Goal: Contribute content: Contribute content

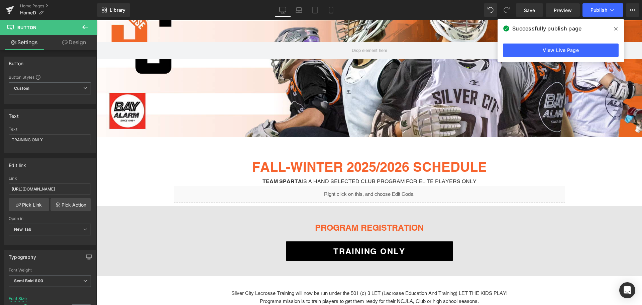
scroll to position [33, 0]
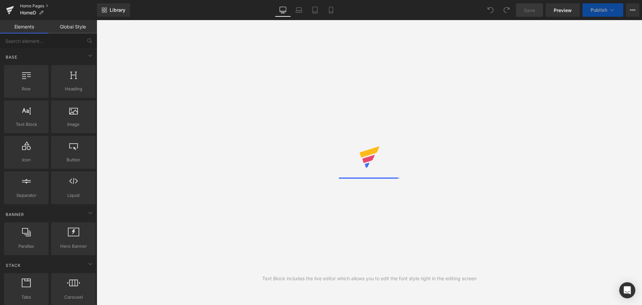
click at [46, 5] on link "Home Pages" at bounding box center [58, 5] width 77 height 5
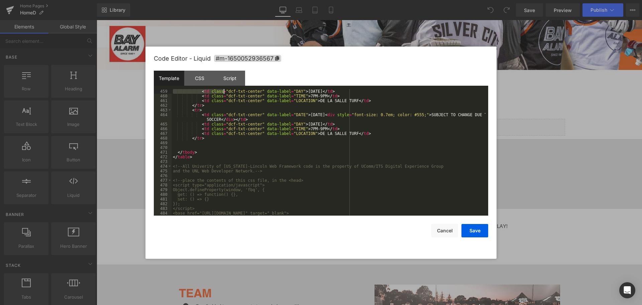
scroll to position [2276, 0]
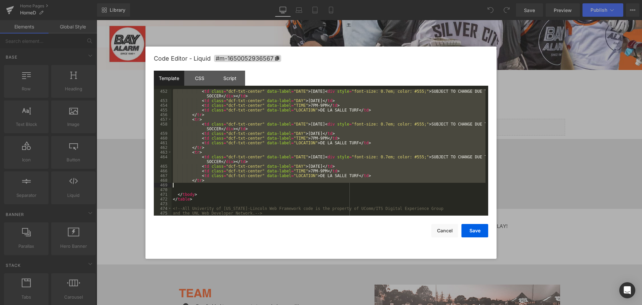
drag, startPoint x: 178, startPoint y: 148, endPoint x: 216, endPoint y: 183, distance: 51.7
click at [216, 183] on div "< td class = "dcf-txt-center" data-label = "DATE" > [DATE] < div style = "font-…" at bounding box center [329, 159] width 314 height 141
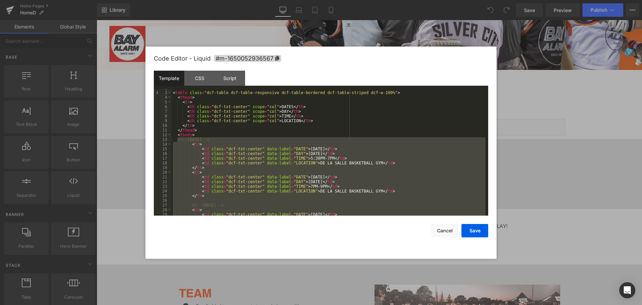
scroll to position [8, 0]
click at [191, 144] on div "< table class = "dcf-table dcf-table-responsive dcf-table-bordered dcf-table-st…" at bounding box center [329, 152] width 314 height 126
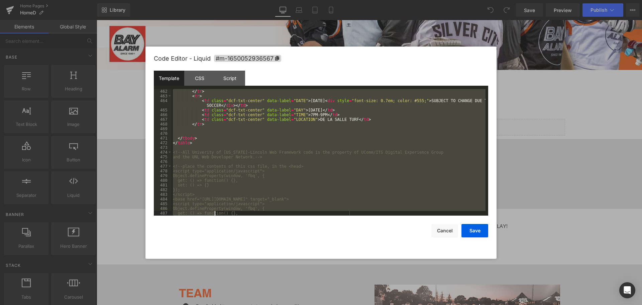
scroll to position [2356, 0]
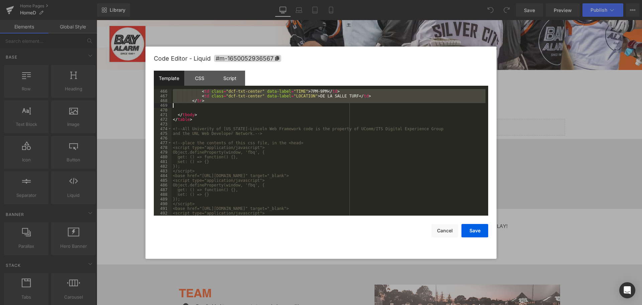
drag, startPoint x: 177, startPoint y: 140, endPoint x: 241, endPoint y: 104, distance: 73.1
click at [241, 104] on div "< td class = "dcf-txt-center" data-label = "TIME" > 7PM-9PM </ td > < td class …" at bounding box center [329, 157] width 314 height 136
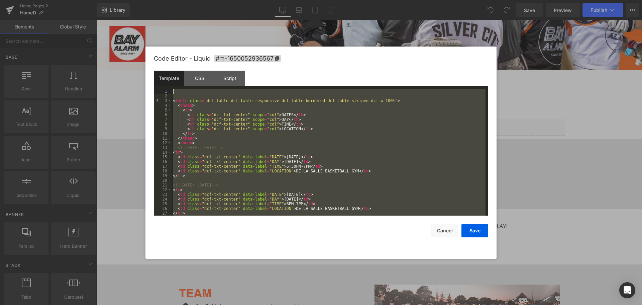
scroll to position [0, 0]
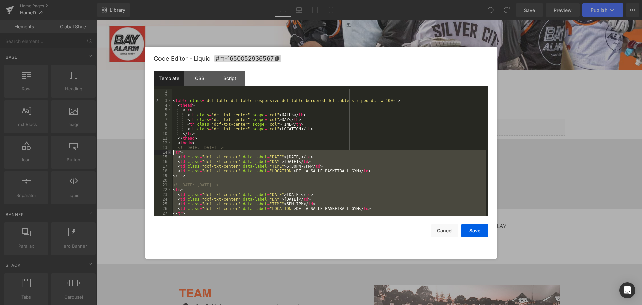
drag, startPoint x: 187, startPoint y: 149, endPoint x: 170, endPoint y: 152, distance: 16.8
click at [170, 152] on pre "1 2 3 4 5 6 7 8 9 10 11 12 13 14 15 16 17 18 19 20 21 22 23 24 25 26 27 28 < ta…" at bounding box center [321, 152] width 335 height 126
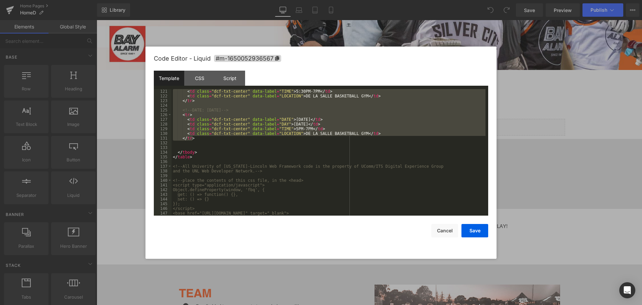
scroll to position [542, 0]
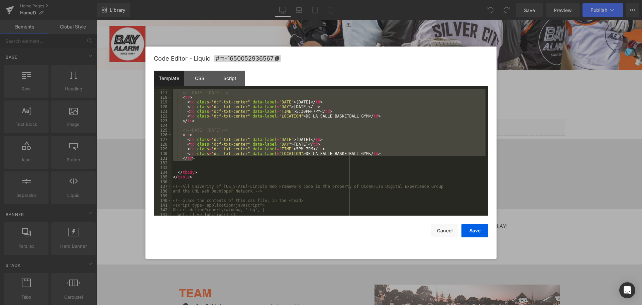
click at [195, 159] on div "<!-- DATE: October 27, 2025 --> < tr > < td class = "dcf-txt-center" data-label…" at bounding box center [329, 152] width 314 height 126
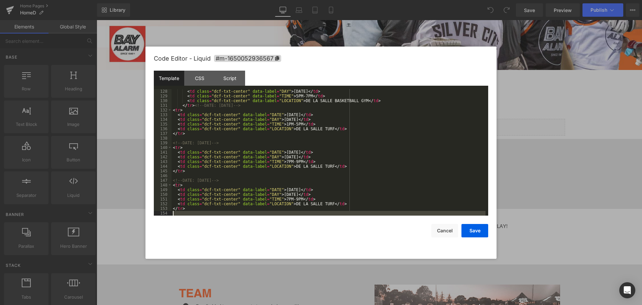
scroll to position [595, 0]
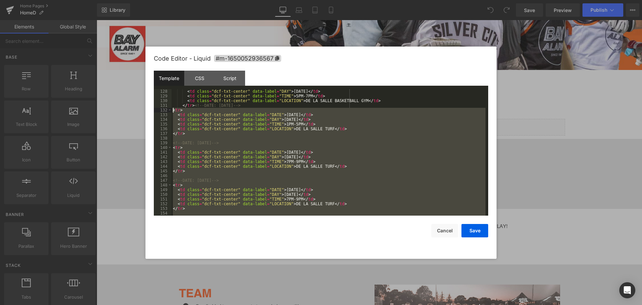
drag, startPoint x: 185, startPoint y: 150, endPoint x: 158, endPoint y: 111, distance: 47.4
click at [158, 111] on pre "128 129 130 131 132 133 134 135 136 137 138 139 140 141 142 143 144 145 146 147…" at bounding box center [321, 152] width 335 height 126
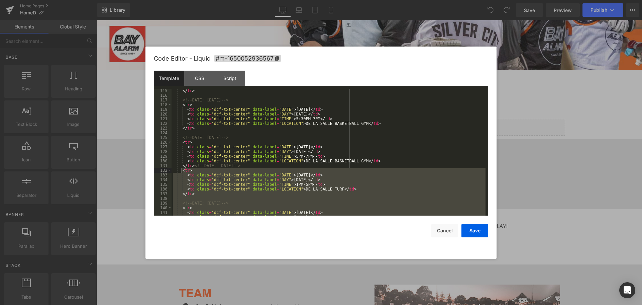
scroll to position [575, 0]
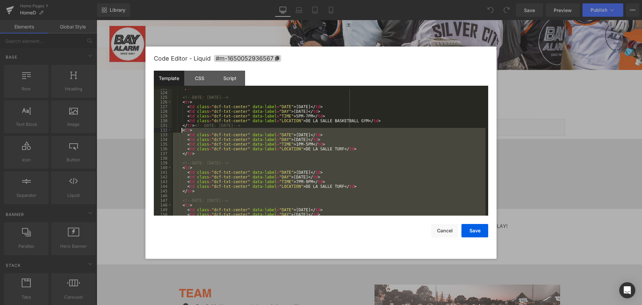
click at [323, 133] on div "</ tr > <!-- DATE: October 28, 2025 --> < tr > < td class = "dcf-txt-center" da…" at bounding box center [329, 152] width 314 height 126
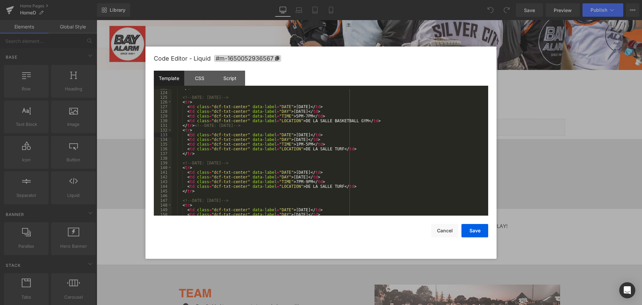
click at [322, 134] on div "</ tr > <!-- DATE: October 28, 2025 --> < tr > < td class = "dcf-txt-center" da…" at bounding box center [329, 154] width 314 height 136
paste textarea
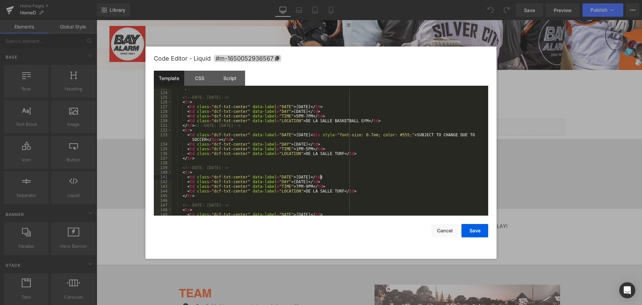
click at [322, 176] on div "</ tr > <!-- DATE: October 28, 2025 --> < tr > < td class = "dcf-txt-center" da…" at bounding box center [329, 154] width 314 height 136
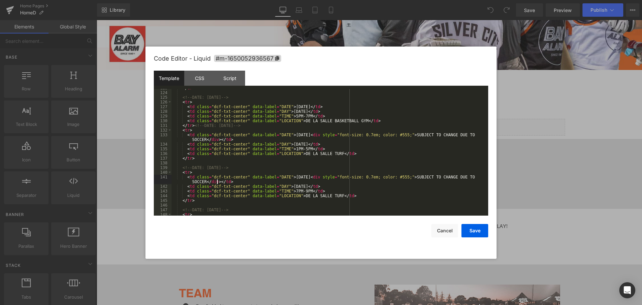
scroll to position [635, 0]
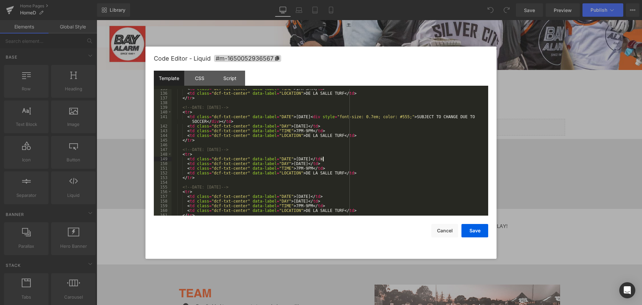
click at [322, 158] on div "< td class = "dcf-txt-center" data-label = "TIME" > 1PM-5PM </ td > < td class …" at bounding box center [329, 154] width 314 height 136
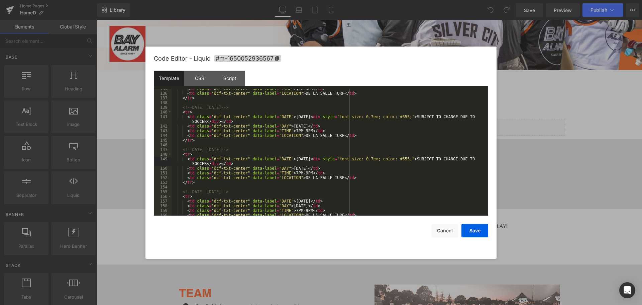
scroll to position [655, 0]
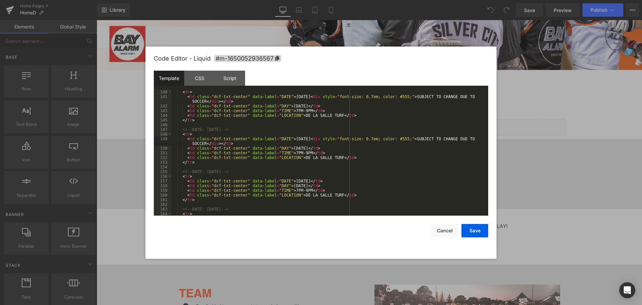
click at [321, 180] on div "<!-- DATE: November 3, 2025 --> < tr > < td class = "dcf-txt-center" data-label…" at bounding box center [329, 153] width 314 height 136
click at [321, 181] on div "<!-- DATE: November 4, 2025 --> < tr > < td class = "dcf-txt-center" data-label…" at bounding box center [329, 155] width 314 height 136
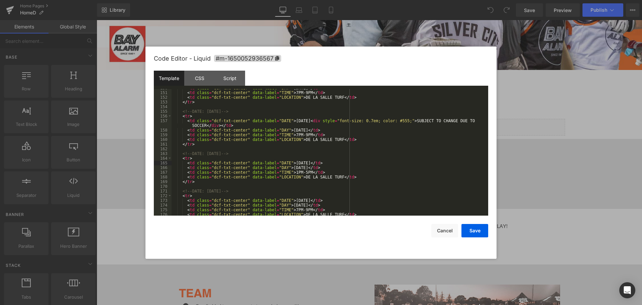
scroll to position [735, 0]
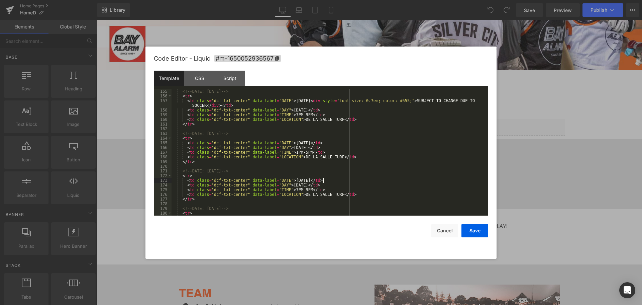
click at [323, 179] on div "<!-- DATE: November 5, 2025 --> < tr > < td class = "dcf-txt-center" data-label…" at bounding box center [329, 157] width 314 height 136
paste textarea
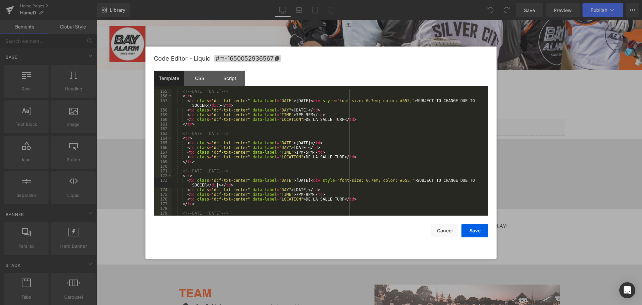
scroll to position [776, 0]
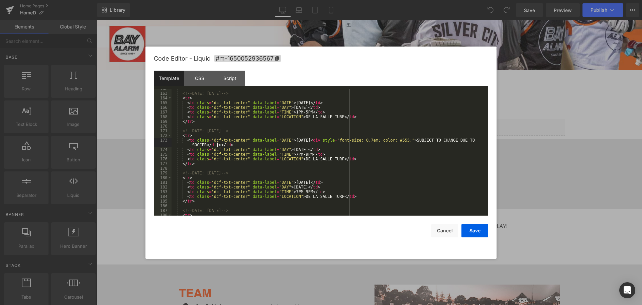
click at [323, 180] on div "<!-- DATE: November 8, 2025 --> < tr > < td class = "dcf-txt-center" data-label…" at bounding box center [329, 154] width 314 height 136
paste textarea
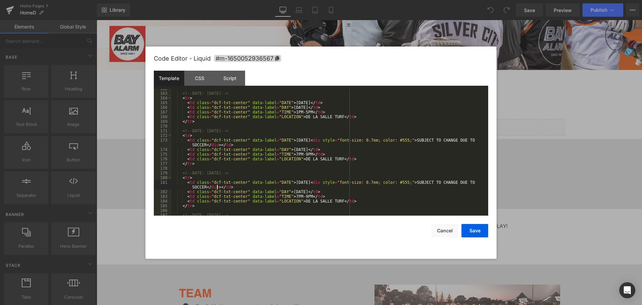
scroll to position [816, 0]
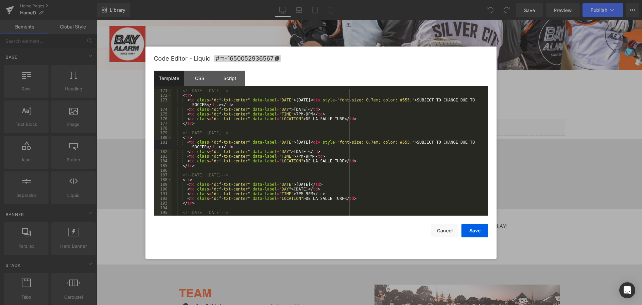
click at [323, 184] on div "<!-- DATE: November 10, 2025 --> < tr > < td class = "dcf-txt-center" data-labe…" at bounding box center [329, 156] width 314 height 136
paste textarea
click at [322, 185] on div "<!-- DATE: November 11, 2025 --> < tr > < td class = "dcf-txt-center" data-labe…" at bounding box center [329, 154] width 314 height 136
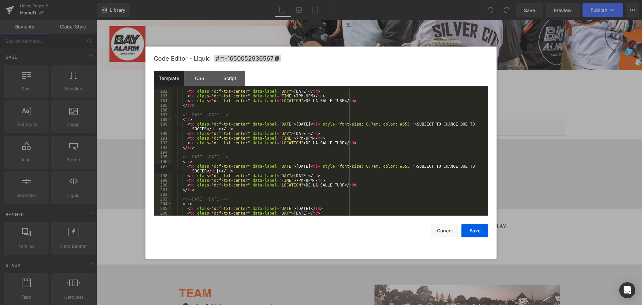
scroll to position [896, 0]
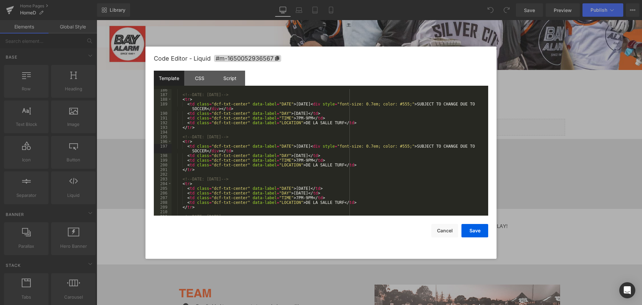
click at [323, 190] on div "<!-- DATE: November 12, 2025 --> < tr > < td class = "dcf-txt-center" data-labe…" at bounding box center [329, 156] width 314 height 136
paste textarea
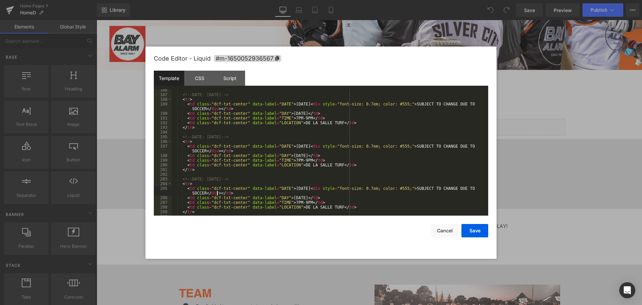
scroll to position [936, 0]
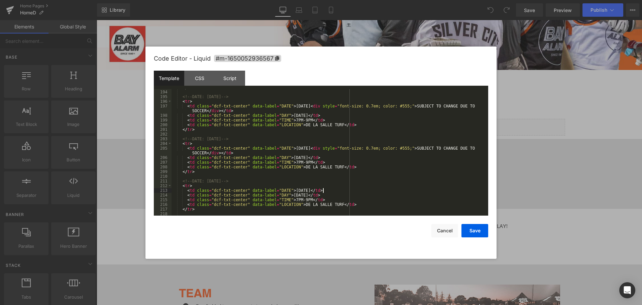
click at [323, 188] on div "</ tr > <!-- DATE: November 17, 2025 --> < tr > < td class = "dcf-txt-center" d…" at bounding box center [329, 153] width 314 height 136
paste textarea
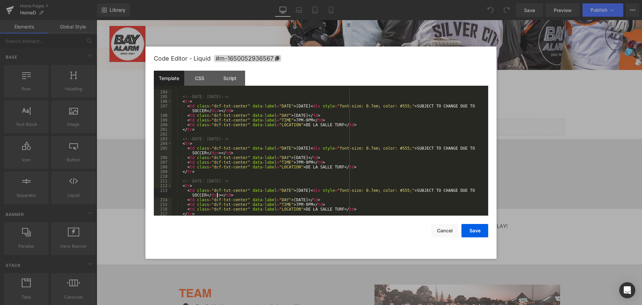
scroll to position [976, 0]
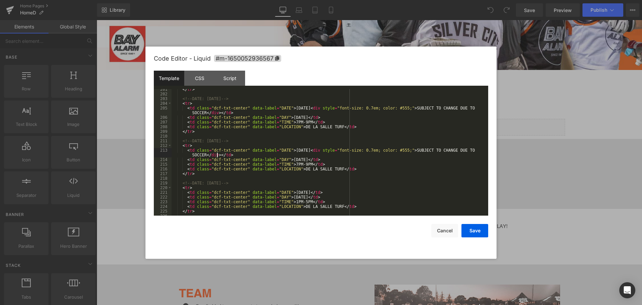
click at [323, 191] on div "</ tr > <!-- DATE: November 18, 2025 --> < tr > < td class = "dcf-txt-center" d…" at bounding box center [329, 155] width 314 height 136
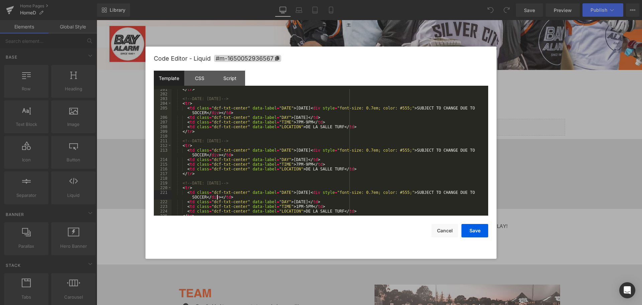
scroll to position [1016, 0]
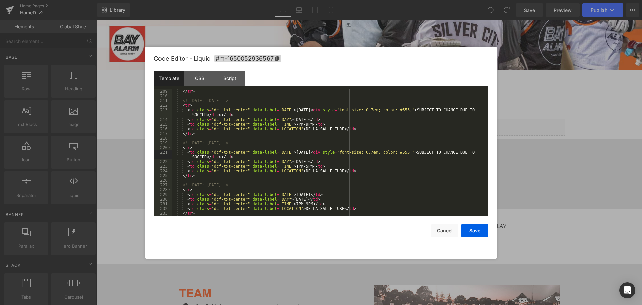
click at [329, 172] on div "</ tr > <!-- DATE: November 19, 2025 --> < tr > < td class = "dcf-txt-center" d…" at bounding box center [329, 157] width 314 height 136
click at [322, 193] on div "</ tr > <!-- DATE: November 19, 2025 --> < tr > < td class = "dcf-txt-center" d…" at bounding box center [329, 157] width 314 height 136
paste textarea
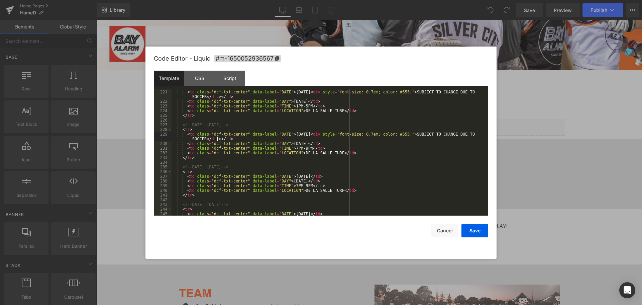
scroll to position [1077, 0]
click at [321, 177] on div "< tr > < td class = "dcf-txt-center" data-label = "DATE" > November 22, 2025 < …" at bounding box center [329, 153] width 314 height 136
paste textarea
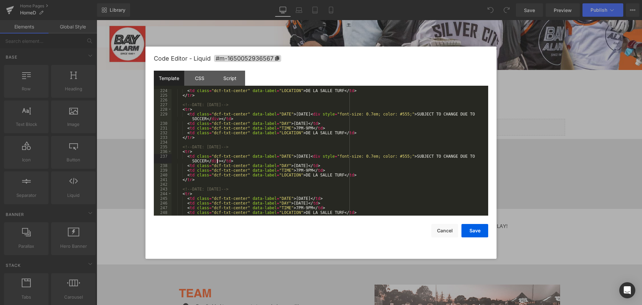
scroll to position [1117, 0]
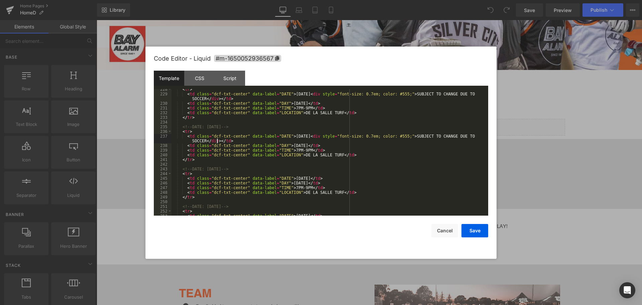
click at [321, 178] on div "< tr > < td class = "dcf-txt-center" data-label = "DATE" > December 1, 2025 < d…" at bounding box center [329, 155] width 314 height 136
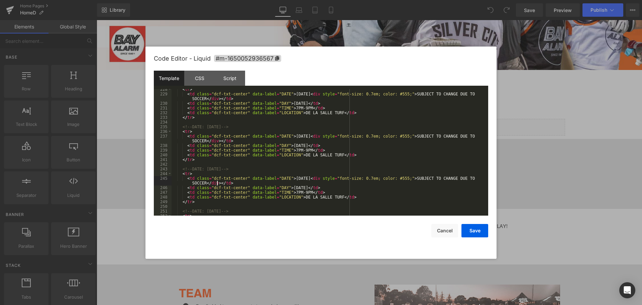
scroll to position [1137, 0]
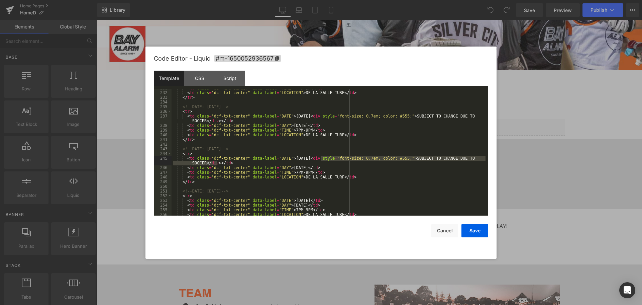
drag, startPoint x: 217, startPoint y: 162, endPoint x: 321, endPoint y: 160, distance: 103.7
click at [321, 160] on div "< td class = "dcf-txt-center" data-label = "TIME" > 7PM-9PM </ td > < td class …" at bounding box center [329, 154] width 314 height 136
click at [321, 199] on div "< td class = "dcf-txt-center" data-label = "TIME" > 7PM-9PM </ td > < td class …" at bounding box center [329, 154] width 314 height 136
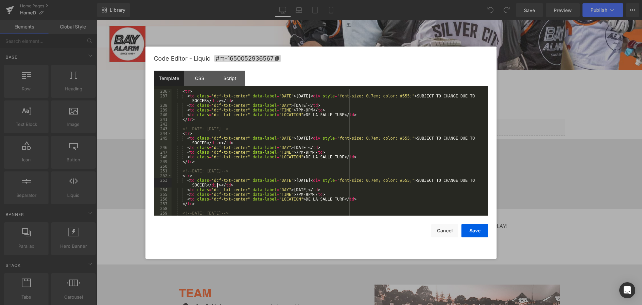
scroll to position [1177, 0]
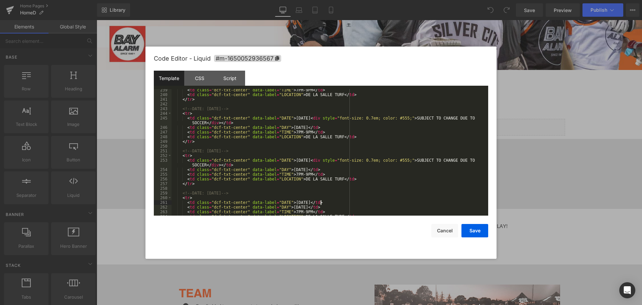
click at [321, 201] on div "< td class = "dcf-txt-center" data-label = "TIME" > 7PM-9PM </ td > < td class …" at bounding box center [329, 156] width 314 height 136
click at [323, 204] on div "< td class = "dcf-txt-center" data-label = "DAY" > Wednesday </ td > < td class…" at bounding box center [329, 153] width 314 height 136
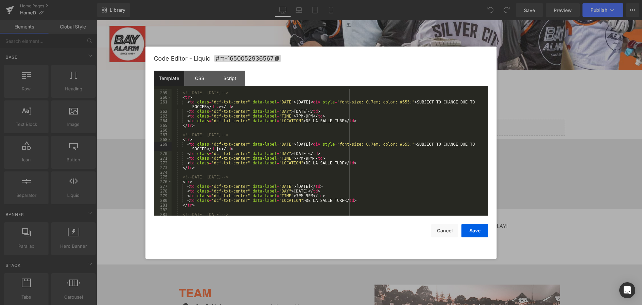
scroll to position [1277, 0]
click at [323, 185] on div "<!-- DATE: December 9, 2025 --> < tr > < td class = "dcf-txt-center" data-label…" at bounding box center [329, 154] width 314 height 136
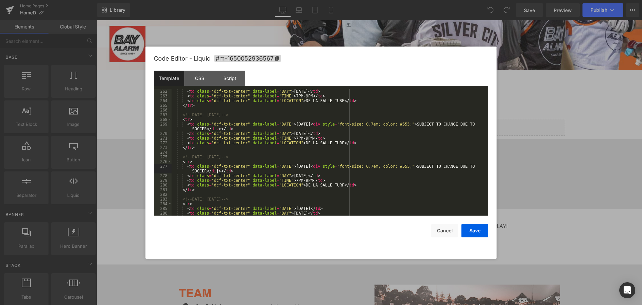
scroll to position [1318, 0]
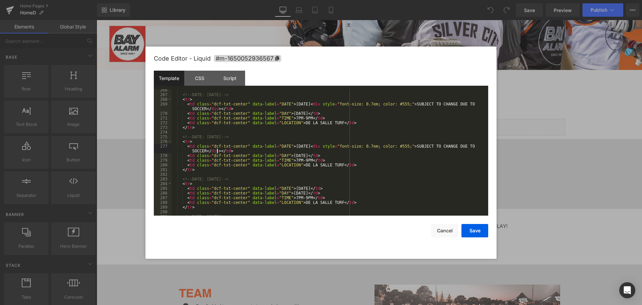
click at [322, 188] on div "<!-- DATE: December 10, 2025 --> < tr > < td class = "dcf-txt-center" data-labe…" at bounding box center [329, 156] width 314 height 136
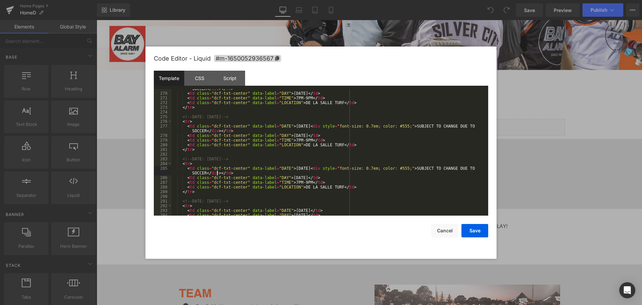
scroll to position [1358, 0]
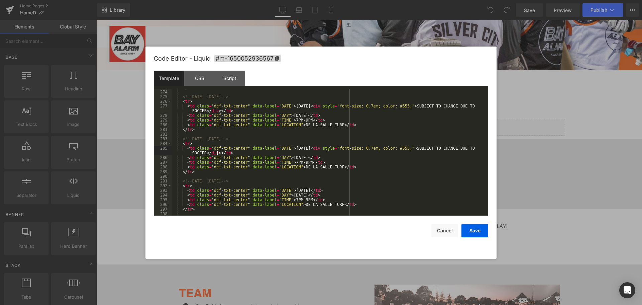
click at [323, 189] on div "</ tr > <!-- DATE: December 15, 2025 --> < tr > < td class = "dcf-txt-center" d…" at bounding box center [329, 153] width 314 height 136
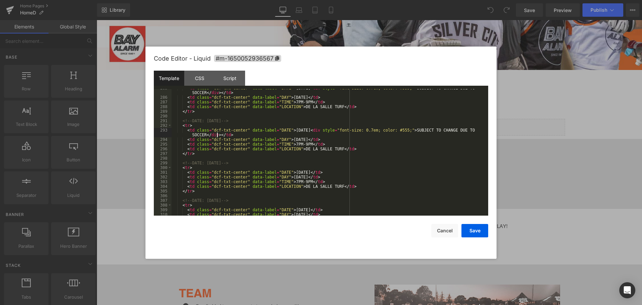
scroll to position [1418, 0]
click at [319, 173] on div "< td class = "dcf-txt-center" data-label = "DATE" > December 16, 2025 < div sty…" at bounding box center [329, 156] width 314 height 141
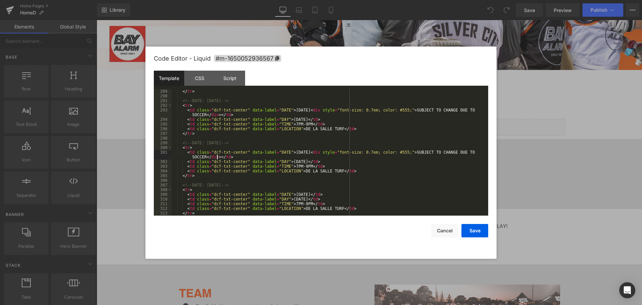
scroll to position [1458, 0]
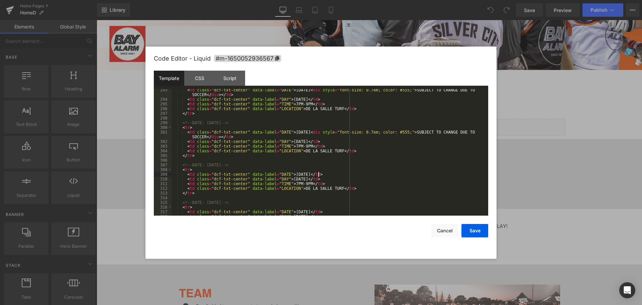
click at [318, 174] on div "< td class = "dcf-txt-center" data-label = "DATE" > December 17, 2025 < div sty…" at bounding box center [329, 158] width 314 height 141
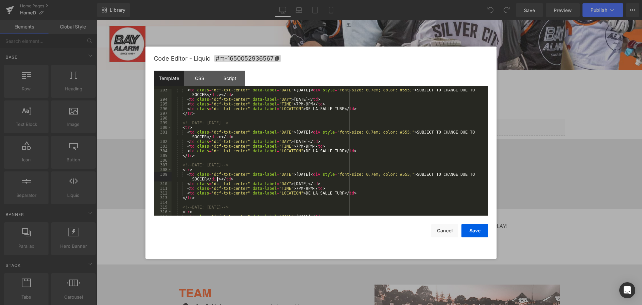
scroll to position [1498, 0]
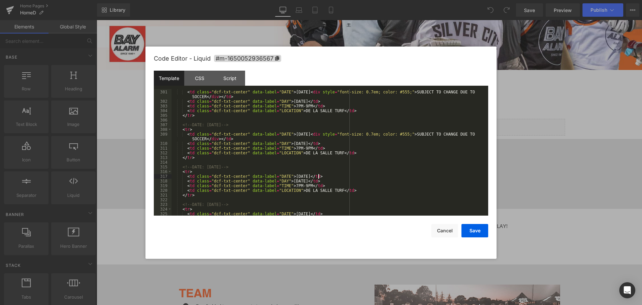
click at [318, 176] on div "< tr > < td class = "dcf-txt-center" data-label = "DATE" > January 5, 2026 < di…" at bounding box center [329, 153] width 314 height 136
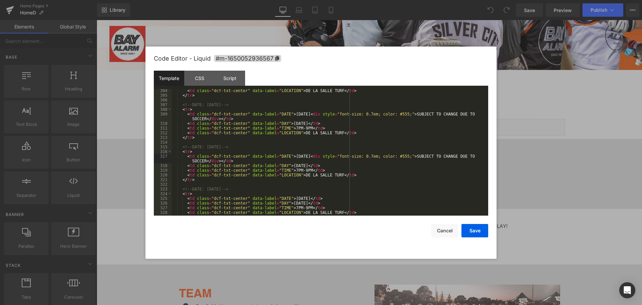
scroll to position [1538, 0]
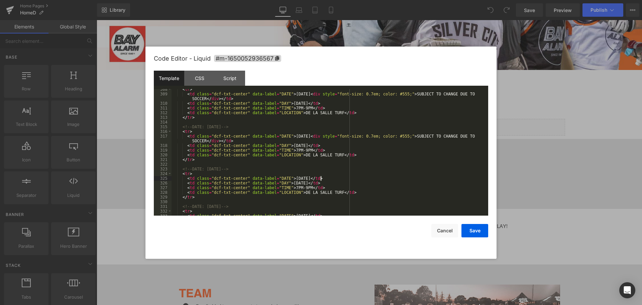
click at [321, 177] on div "< tr > < td class = "dcf-txt-center" data-label = "DATE" > January 6, 2026 < di…" at bounding box center [329, 155] width 314 height 136
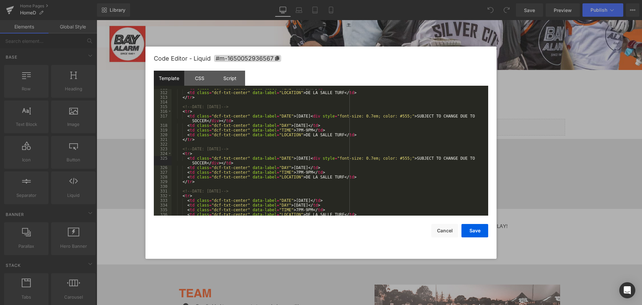
scroll to position [1578, 0]
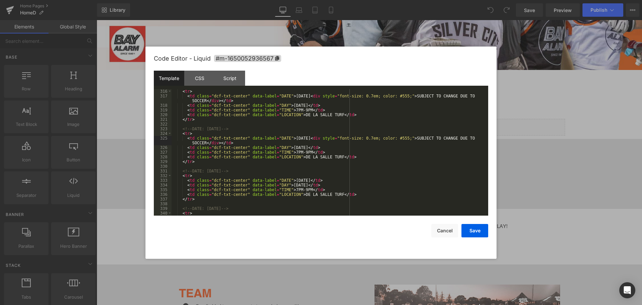
click at [321, 181] on div "< tr > < td class = "dcf-txt-center" data-label = "DATE" > January 7, 2026 < di…" at bounding box center [329, 157] width 314 height 136
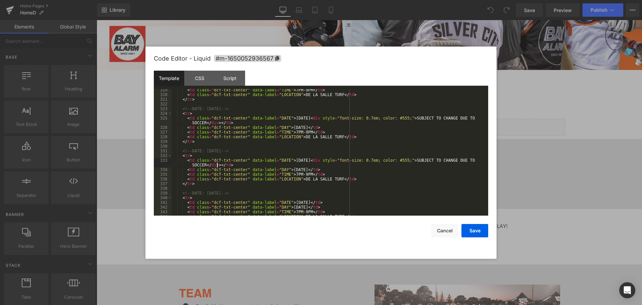
scroll to position [1619, 0]
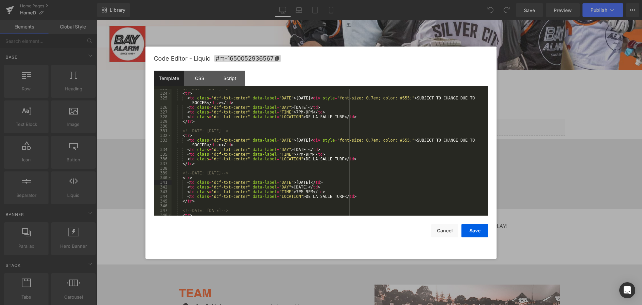
click at [321, 183] on div "<!-- DATE: January 12, 2026 --> < tr > < td class = "dcf-txt-center" data-label…" at bounding box center [329, 154] width 314 height 136
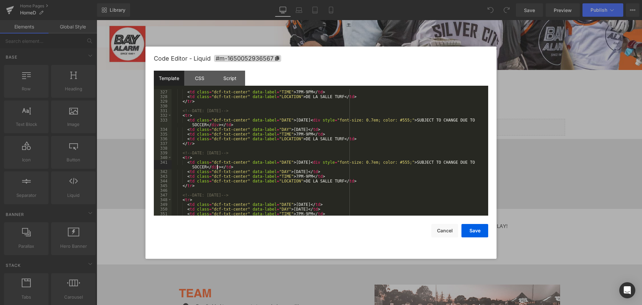
scroll to position [1659, 0]
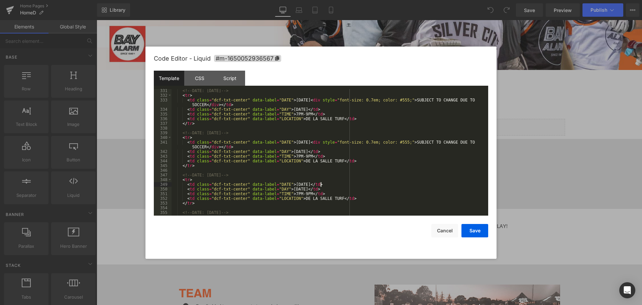
click at [322, 184] on div "<!-- DATE: January 13, 2026 --> < tr > < td class = "dcf-txt-center" data-label…" at bounding box center [329, 156] width 314 height 136
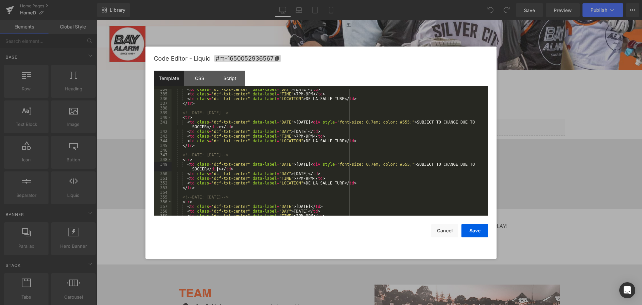
scroll to position [1699, 0]
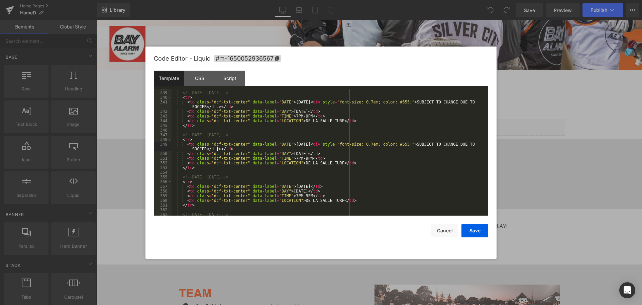
click at [322, 186] on div "<!-- DATE: January 14, 2026 --> < tr > < td class = "dcf-txt-center" data-label…" at bounding box center [329, 154] width 314 height 136
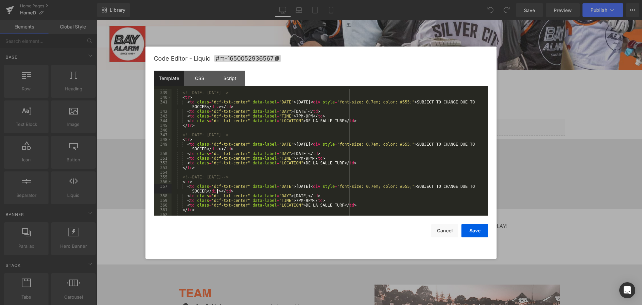
scroll to position [1739, 0]
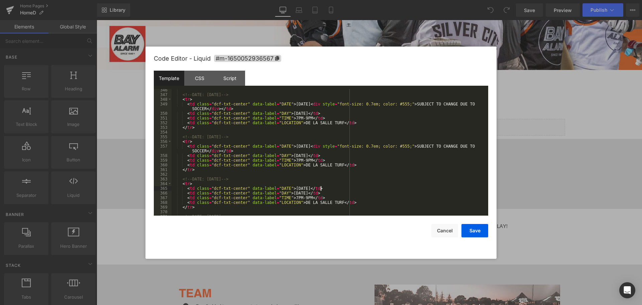
click at [321, 188] on div "<!-- DATE: January 19, 2026 --> < tr > < td class = "dcf-txt-center" data-label…" at bounding box center [329, 156] width 314 height 136
click at [321, 189] on div "</ tr > <!-- DATE: January 20, 2026 --> < tr > < td class = "dcf-txt-center" da…" at bounding box center [329, 153] width 314 height 136
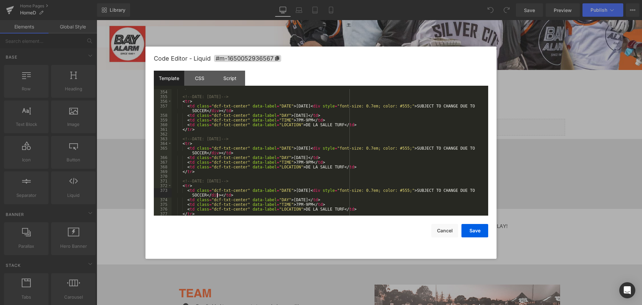
scroll to position [1819, 0]
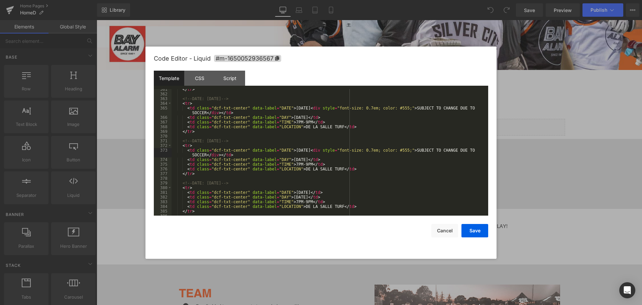
click at [322, 192] on div "</ tr > <!-- DATE: January 21, 2026 --> < tr > < td class = "dcf-txt-center" da…" at bounding box center [329, 155] width 314 height 136
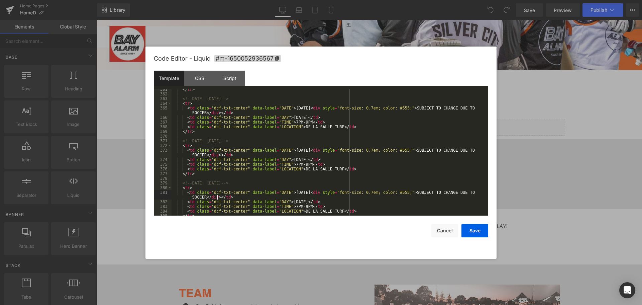
scroll to position [1860, 0]
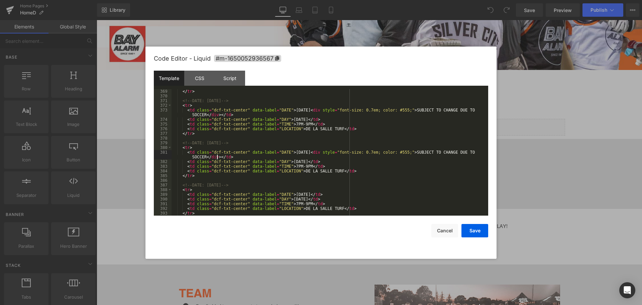
click at [322, 194] on div "</ tr > <!-- DATE: January 26, 2026 --> < tr > < td class = "dcf-txt-center" da…" at bounding box center [329, 157] width 314 height 136
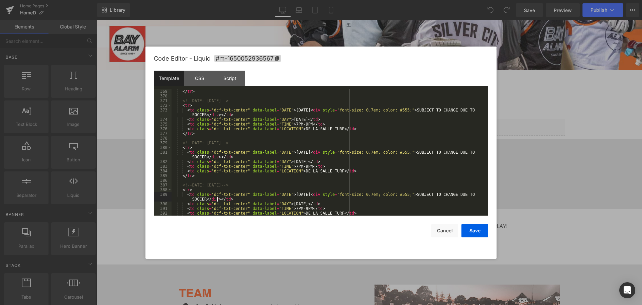
scroll to position [1900, 0]
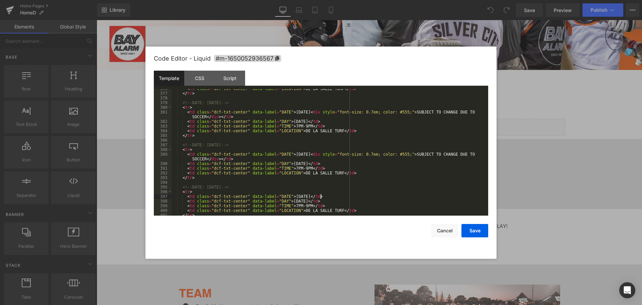
click at [321, 196] on div "< td class = "dcf-txt-center" data-label = "LOCATION" > DE LA SALLE TURF </ td …" at bounding box center [329, 154] width 314 height 136
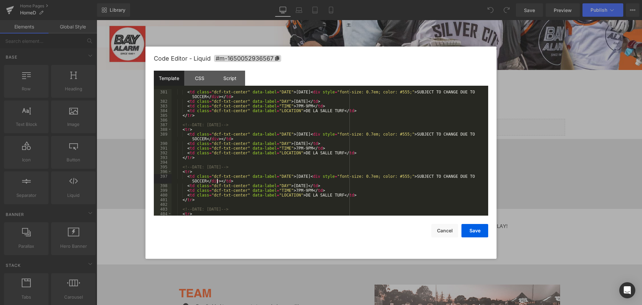
scroll to position [1940, 0]
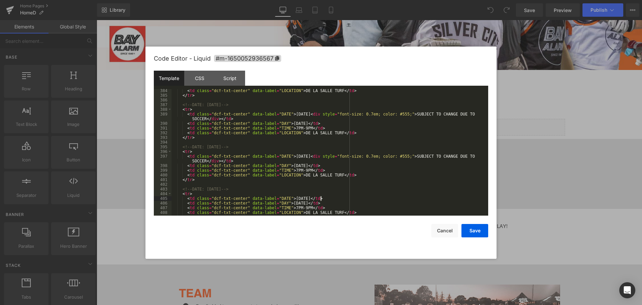
click at [321, 198] on div "< td class = "dcf-txt-center" data-label = "LOCATION" > DE LA SALLE TURF </ td …" at bounding box center [329, 156] width 314 height 136
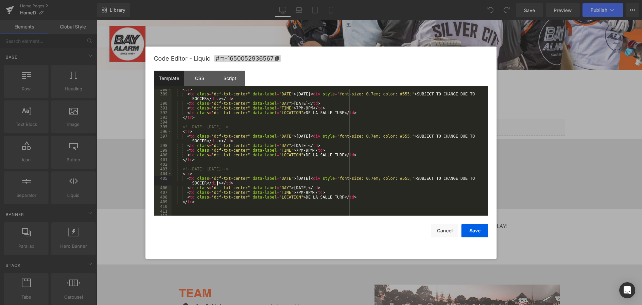
scroll to position [1980, 0]
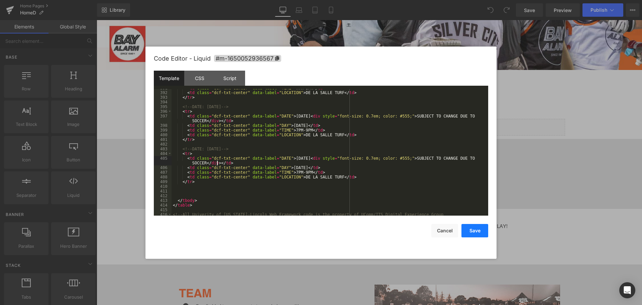
click at [468, 226] on button "Save" at bounding box center [475, 230] width 27 height 13
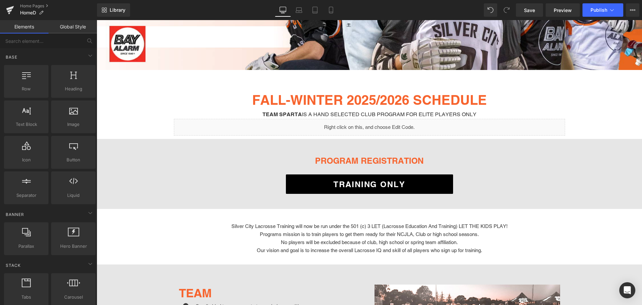
click at [533, 17] on div "Library Desktop Desktop Laptop Tablet Mobile Save Preview Publish Scheduled Vie…" at bounding box center [369, 10] width 545 height 20
click at [533, 15] on link "Save" at bounding box center [529, 9] width 27 height 13
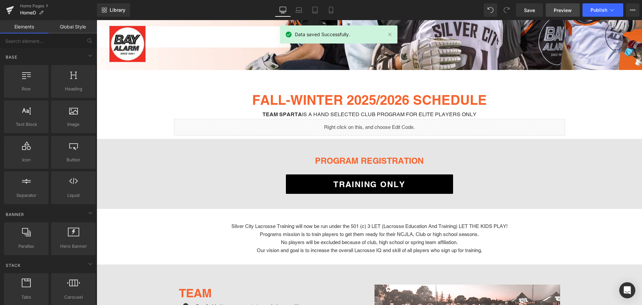
click at [563, 13] on span "Preview" at bounding box center [563, 10] width 18 height 7
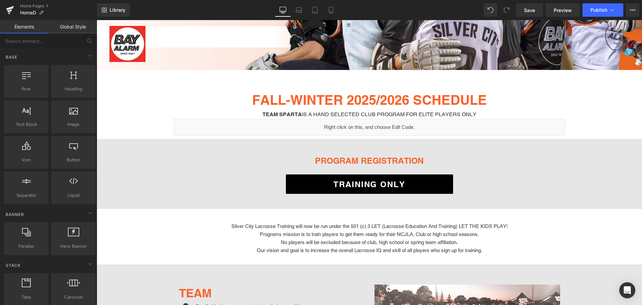
scroll to position [201, 0]
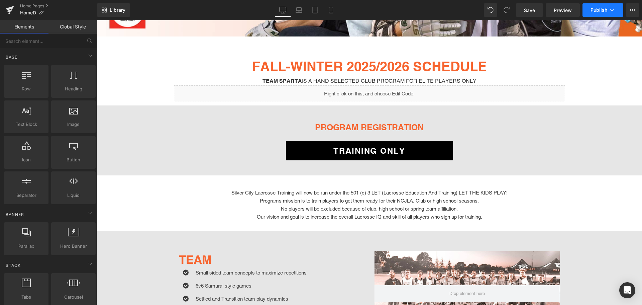
click at [605, 9] on span "Publish" at bounding box center [599, 9] width 17 height 5
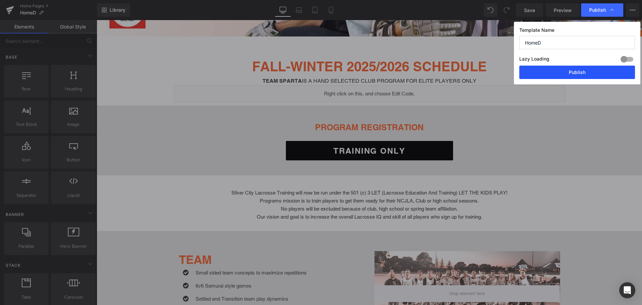
click at [563, 74] on button "Publish" at bounding box center [578, 72] width 116 height 13
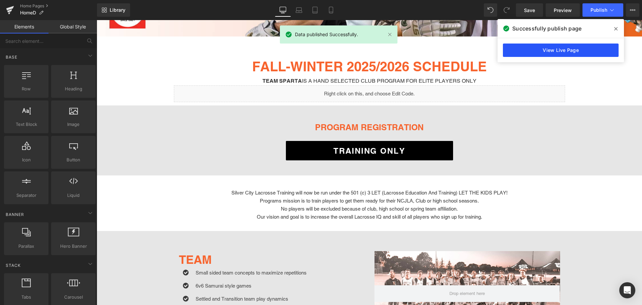
click at [544, 49] on link "View Live Page" at bounding box center [561, 49] width 116 height 13
